Goal: Task Accomplishment & Management: Complete application form

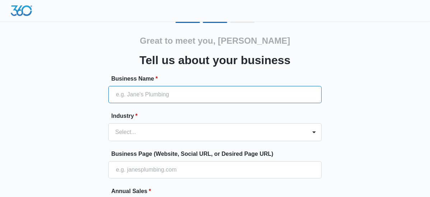
click at [157, 93] on input "Business Name *" at bounding box center [214, 94] width 213 height 17
type input "a"
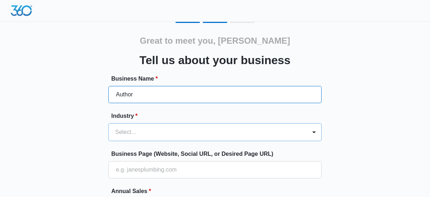
type input "Author"
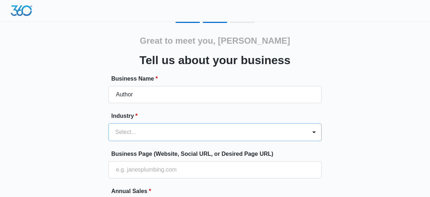
click at [146, 131] on div "Select..." at bounding box center [214, 132] width 213 height 18
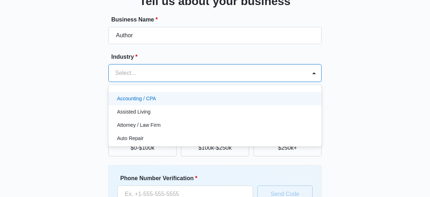
click at [161, 58] on label "Industry *" at bounding box center [217, 57] width 213 height 9
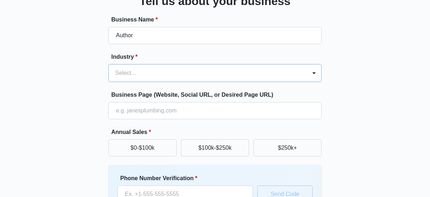
click at [154, 68] on div at bounding box center [206, 73] width 182 height 10
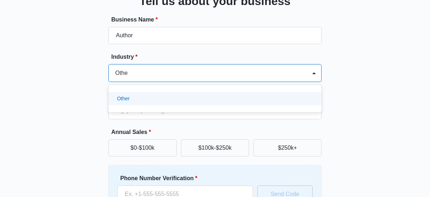
type input "Other"
click at [157, 99] on div "Other" at bounding box center [214, 99] width 194 height 8
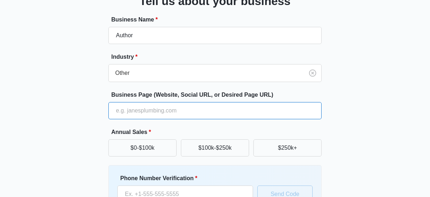
click at [186, 110] on input "Business Page (Website, Social URL, or Desired Page URL)" at bounding box center [214, 110] width 213 height 17
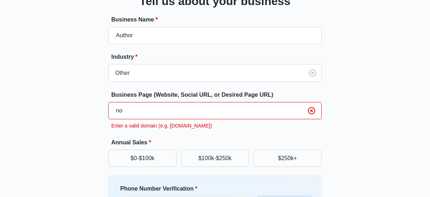
type input "n"
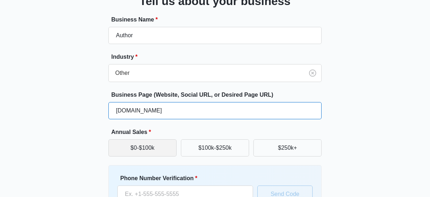
type input "[DOMAIN_NAME]"
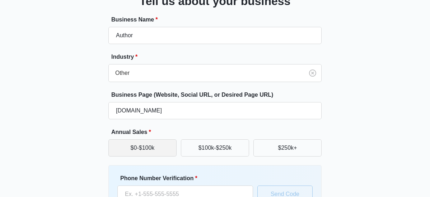
click at [160, 148] on button "$0-$100k" at bounding box center [142, 148] width 68 height 17
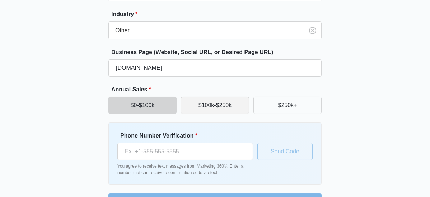
scroll to position [124, 0]
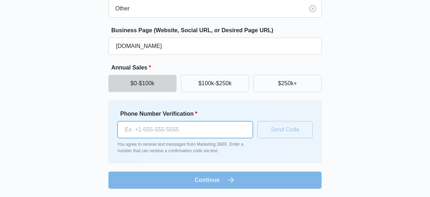
click at [195, 127] on input "Phone Number Verification *" at bounding box center [185, 129] width 136 height 17
type input "[PHONE_NUMBER]"
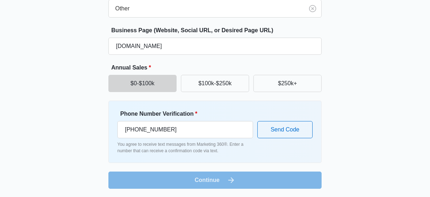
click at [227, 181] on form "Business Name * Author Industry * Other Business Page (Website, Social URL, or …" at bounding box center [214, 70] width 213 height 238
click at [294, 130] on button "Send Code" at bounding box center [284, 129] width 55 height 17
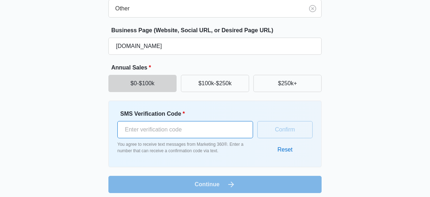
click at [172, 128] on input "SMS Verification Code *" at bounding box center [185, 129] width 136 height 17
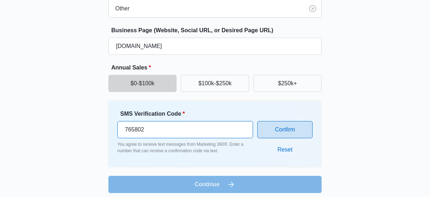
type input "765802"
click at [280, 127] on button "Confirm" at bounding box center [284, 129] width 55 height 17
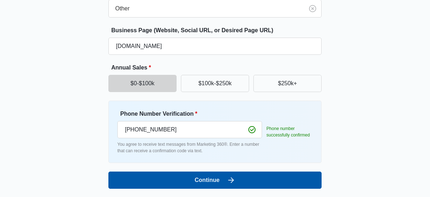
click at [236, 176] on button "Continue" at bounding box center [214, 180] width 213 height 17
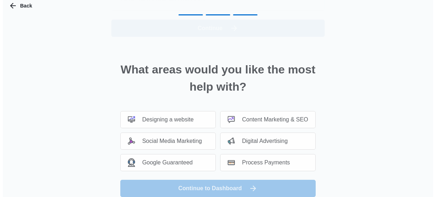
scroll to position [0, 0]
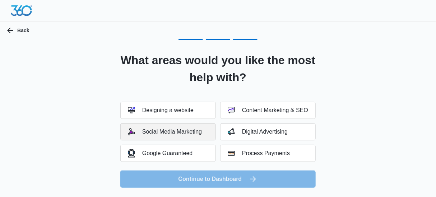
click at [192, 129] on div "Social Media Marketing" at bounding box center [165, 131] width 74 height 7
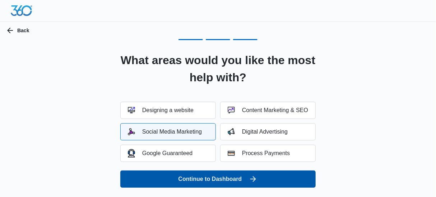
click at [254, 178] on icon "submit" at bounding box center [253, 179] width 9 height 9
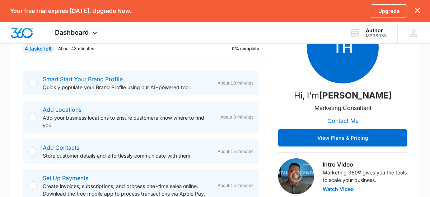
scroll to position [119, 0]
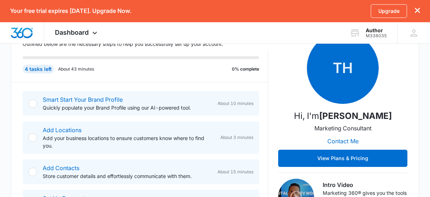
click at [33, 101] on div at bounding box center [32, 103] width 9 height 9
click at [32, 101] on div at bounding box center [32, 103] width 9 height 9
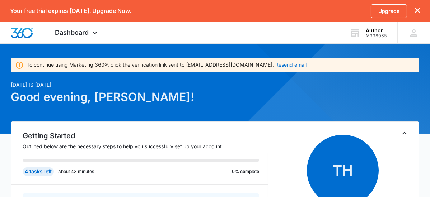
scroll to position [0, 0]
